Goal: Information Seeking & Learning: Check status

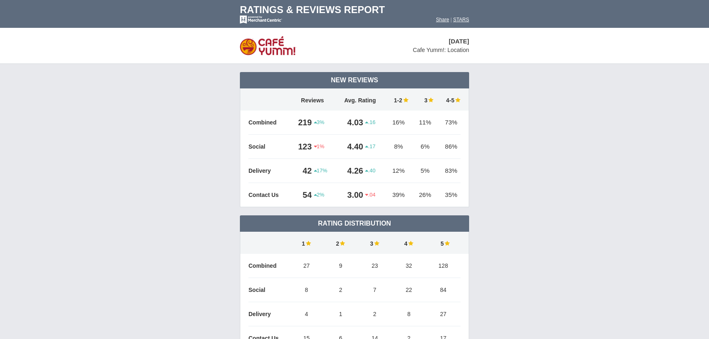
scroll to position [410, 0]
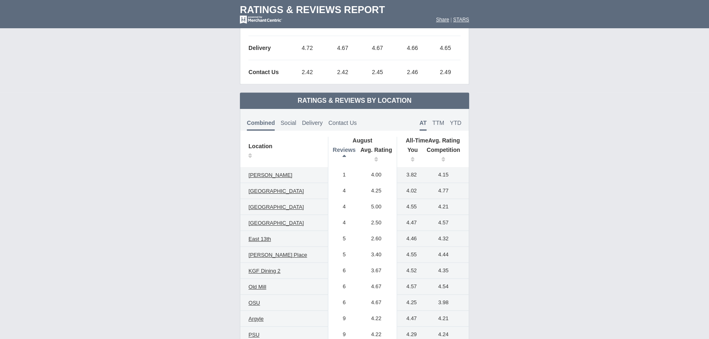
click at [342, 154] on th "Reviews" at bounding box center [343, 155] width 28 height 23
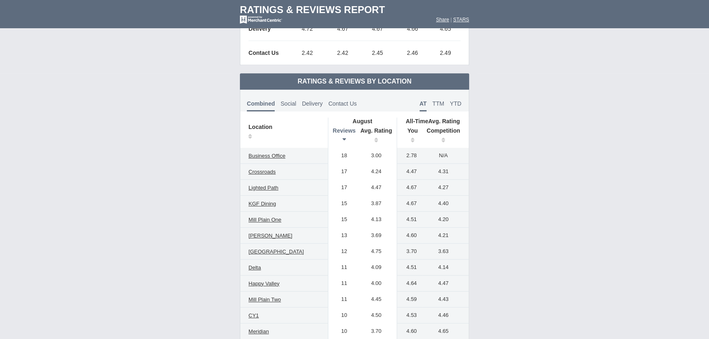
scroll to position [446, 0]
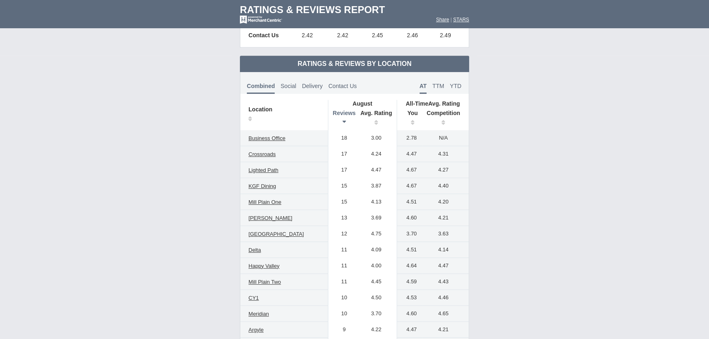
drag, startPoint x: 363, startPoint y: 153, endPoint x: 399, endPoint y: 159, distance: 35.8
click at [399, 159] on tr "Crossroads 17 4.24 4.47 3.38" at bounding box center [354, 154] width 229 height 16
click at [421, 153] on td "4.47" at bounding box center [409, 154] width 25 height 16
click at [438, 86] on span "TTM" at bounding box center [439, 86] width 12 height 7
drag, startPoint x: 409, startPoint y: 152, endPoint x: 417, endPoint y: 152, distance: 8.2
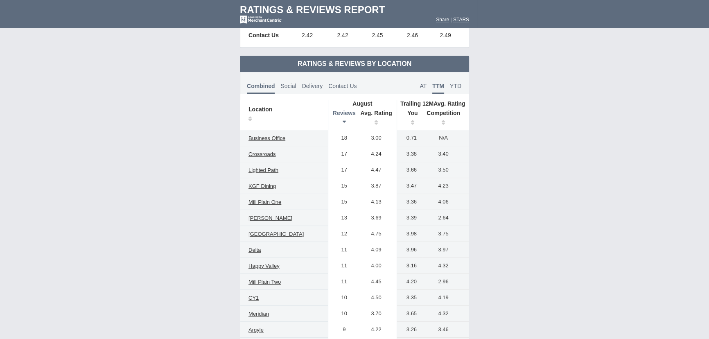
click at [417, 152] on td "3.38" at bounding box center [409, 154] width 25 height 16
drag, startPoint x: 435, startPoint y: 152, endPoint x: 449, endPoint y: 152, distance: 13.5
click at [449, 152] on td "3.40" at bounding box center [445, 154] width 47 height 16
click at [453, 152] on td "3.40" at bounding box center [445, 154] width 47 height 16
click at [456, 86] on span "YTD" at bounding box center [455, 86] width 11 height 7
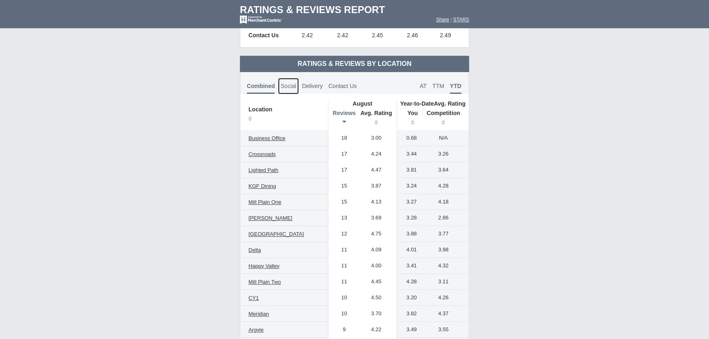
click at [287, 85] on span "Social" at bounding box center [289, 86] width 16 height 7
click at [346, 118] on th "Reviews" at bounding box center [343, 118] width 28 height 23
click at [343, 119] on th "Reviews" at bounding box center [343, 118] width 28 height 23
click at [344, 119] on th "Reviews" at bounding box center [343, 118] width 28 height 23
click at [347, 122] on th "Reviews" at bounding box center [343, 118] width 28 height 23
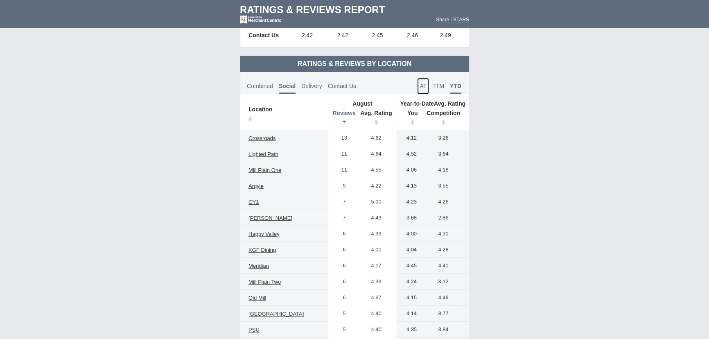
click at [424, 83] on span "AT" at bounding box center [423, 86] width 7 height 7
drag, startPoint x: 369, startPoint y: 154, endPoint x: 385, endPoint y: 153, distance: 16.0
click at [385, 153] on td "4.64" at bounding box center [376, 154] width 41 height 16
drag, startPoint x: 406, startPoint y: 152, endPoint x: 421, endPoint y: 152, distance: 15.2
click at [421, 152] on td "4.43" at bounding box center [409, 154] width 25 height 16
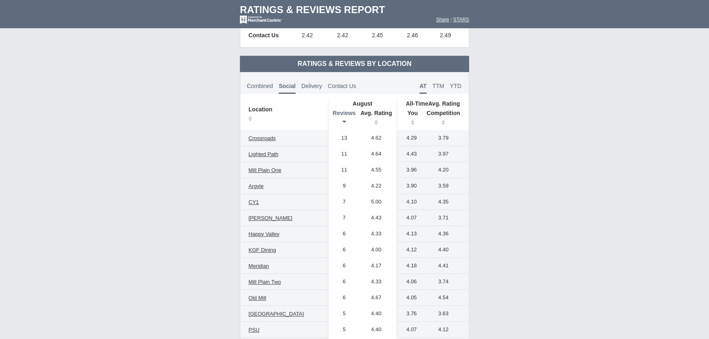
drag, startPoint x: 428, startPoint y: 151, endPoint x: 448, endPoint y: 152, distance: 20.1
click at [448, 152] on td "3.97" at bounding box center [445, 154] width 47 height 16
click at [440, 84] on span "TTM" at bounding box center [439, 86] width 12 height 7
click at [457, 86] on span "YTD" at bounding box center [455, 86] width 11 height 7
drag, startPoint x: 365, startPoint y: 169, endPoint x: 385, endPoint y: 171, distance: 20.2
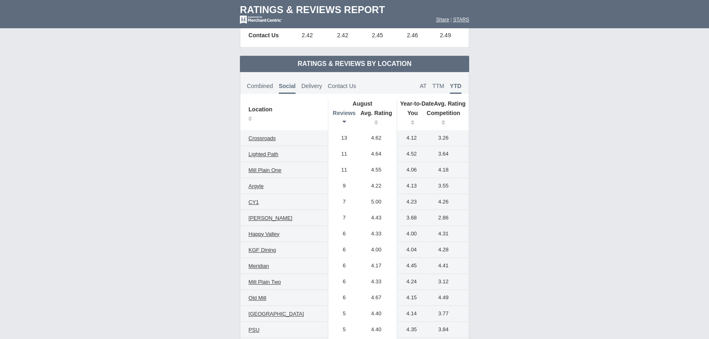
click at [385, 171] on td "4.55" at bounding box center [376, 170] width 41 height 16
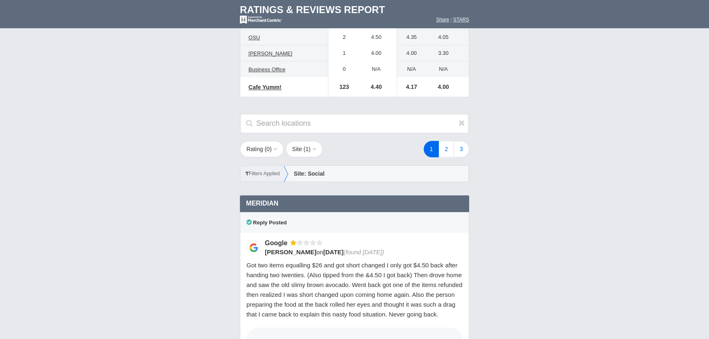
scroll to position [819, 0]
